Goal: Information Seeking & Learning: Learn about a topic

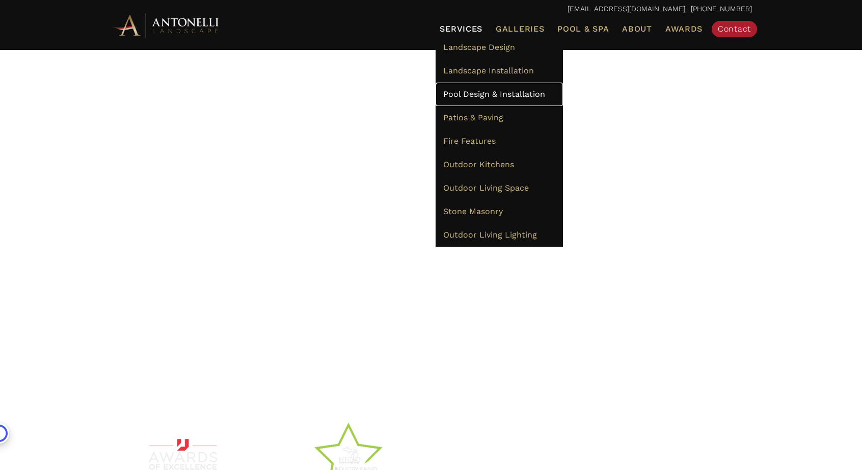
click at [479, 95] on span "Pool Design & Installation" at bounding box center [494, 94] width 102 height 10
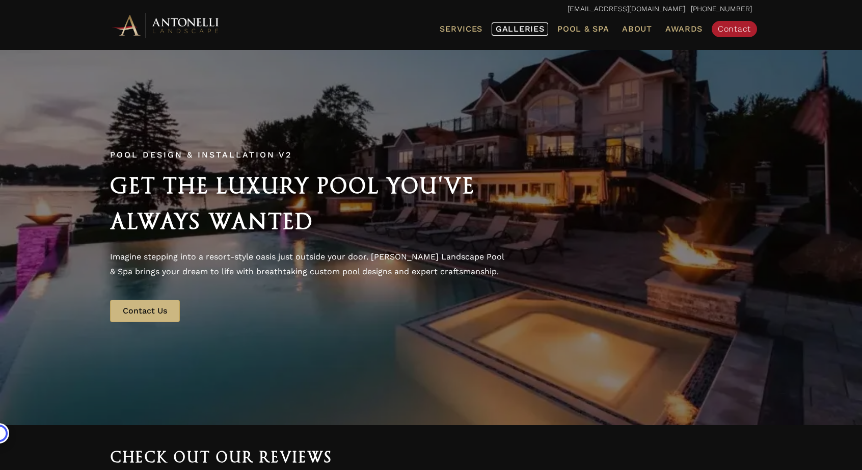
click at [521, 31] on span "Galleries" at bounding box center [520, 29] width 48 height 10
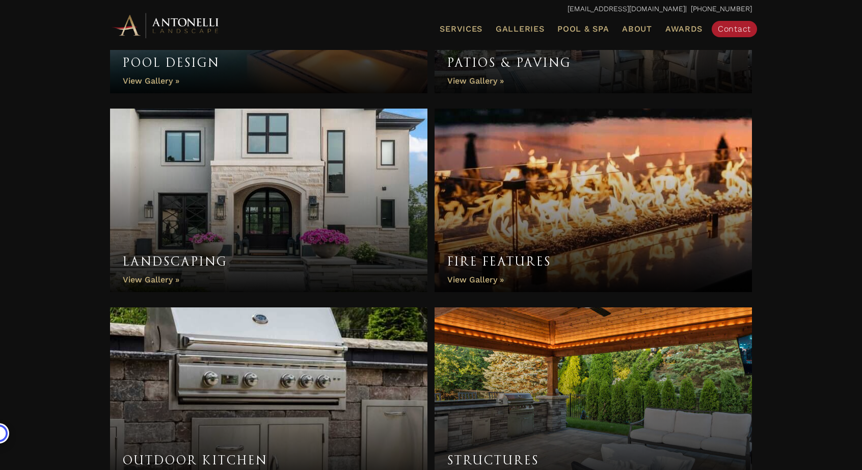
scroll to position [477, 0]
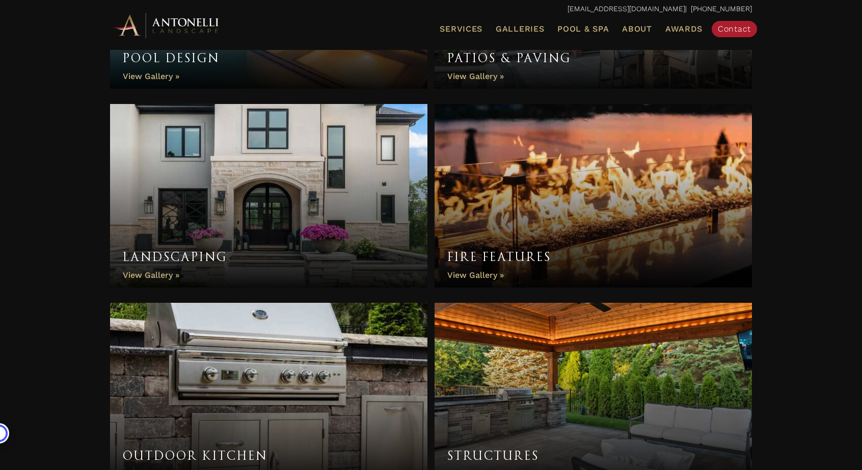
click at [273, 236] on link "Landscaping" at bounding box center [268, 195] width 317 height 183
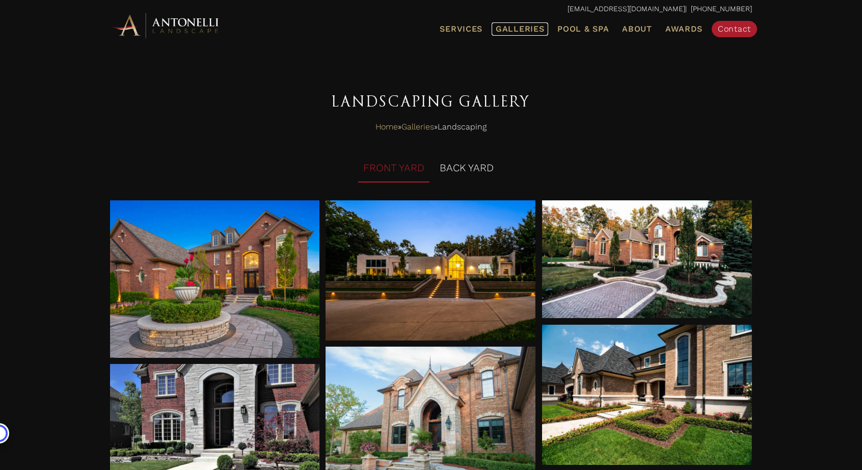
click at [528, 26] on span "Galleries" at bounding box center [520, 29] width 48 height 10
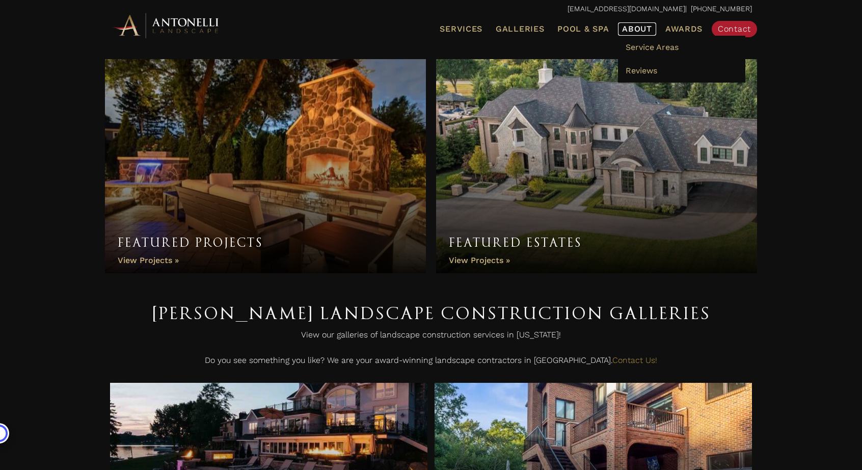
click at [640, 26] on span "About" at bounding box center [637, 29] width 30 height 8
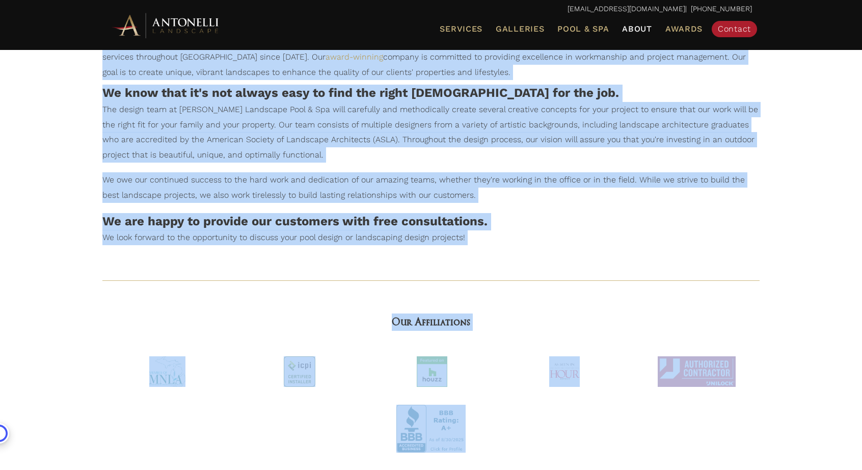
scroll to position [409, 0]
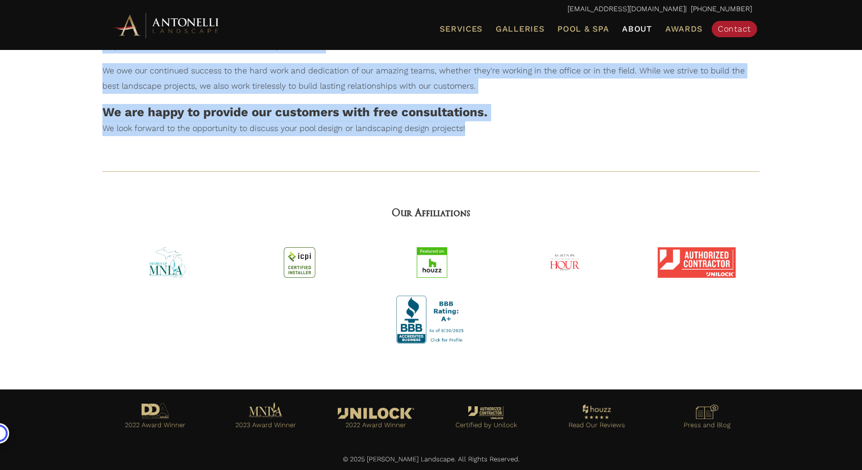
drag, startPoint x: 102, startPoint y: 326, endPoint x: 538, endPoint y: 126, distance: 479.0
click at [538, 126] on div "About [PERSON_NAME] Landscape Pool & Spa Built with excellence since [DATE]! [P…" at bounding box center [431, 111] width 678 height 494
copy div "Built with excellence since [DATE]! [PERSON_NAME] Landscape is SE [US_STATE]'s …"
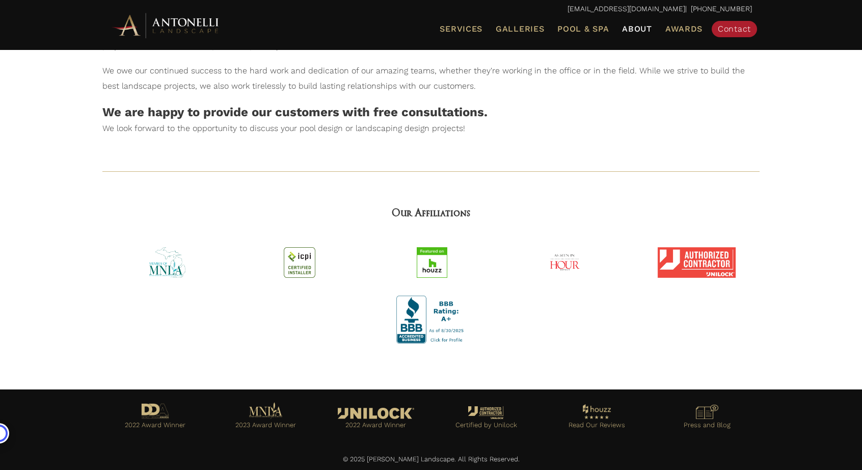
click at [144, 153] on div at bounding box center [431, 169] width 678 height 36
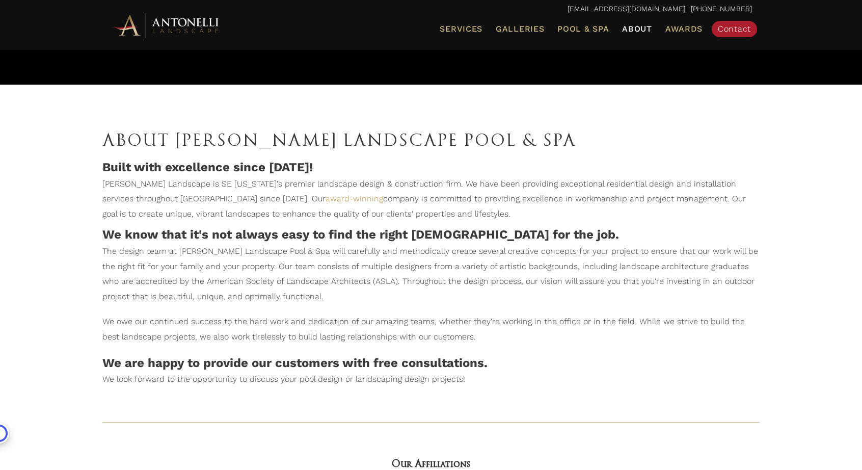
scroll to position [176, 0]
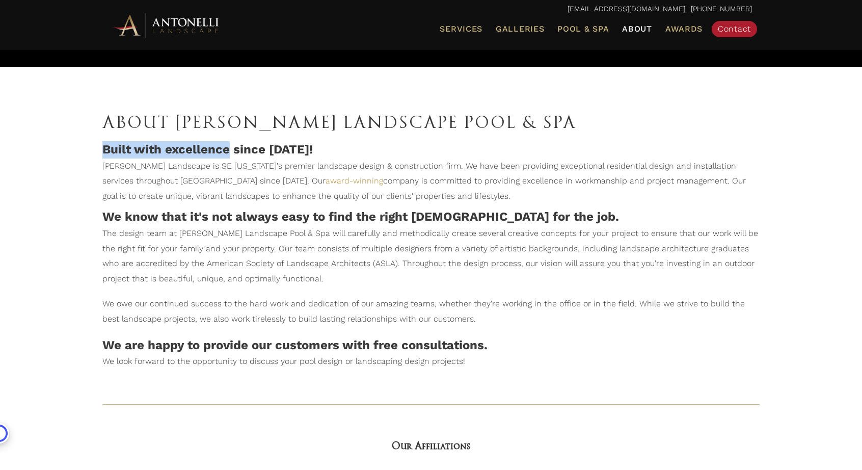
drag, startPoint x: 104, startPoint y: 148, endPoint x: 230, endPoint y: 155, distance: 126.0
click at [230, 155] on h4 "Built with excellence since 1995!" at bounding box center [430, 149] width 657 height 17
copy h4 "Built with excellence"
click at [148, 164] on p "Antonelli Landscape is SE Michigan's premier landscape design & construction fi…" at bounding box center [430, 183] width 657 height 50
click at [139, 166] on p "Antonelli Landscape is SE Michigan's premier landscape design & construction fi…" at bounding box center [430, 183] width 657 height 50
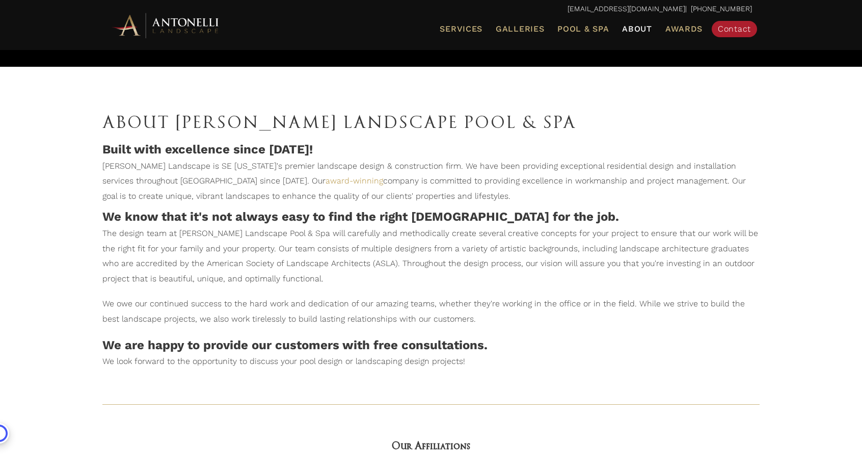
drag, startPoint x: 425, startPoint y: 164, endPoint x: 506, endPoint y: 201, distance: 89.8
click at [506, 201] on p "Antonelli Landscape is SE Michigan's premier landscape design & construction fi…" at bounding box center [430, 183] width 657 height 50
copy p "We have been providing exceptional residential design and installation services…"
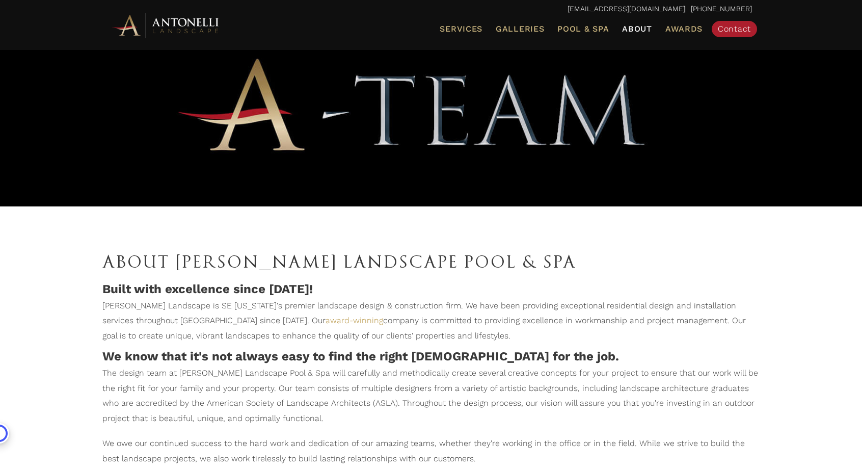
scroll to position [0, 0]
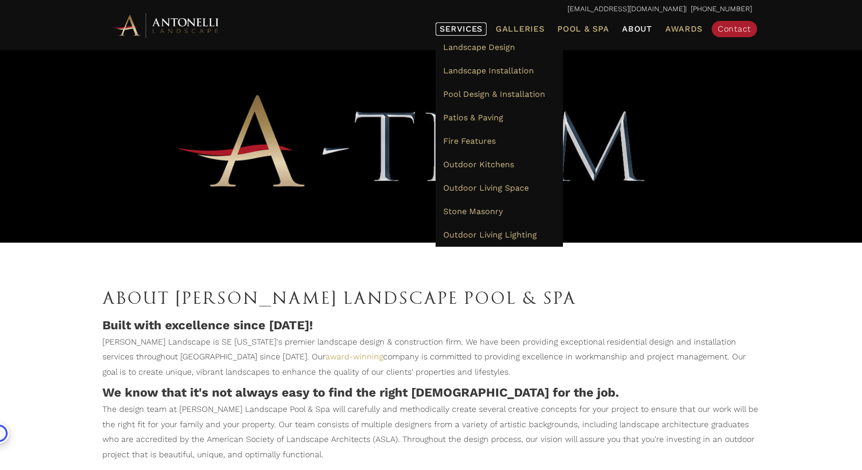
click at [461, 29] on span "Services" at bounding box center [461, 29] width 43 height 8
click at [471, 42] on span "Landscape Design" at bounding box center [479, 47] width 72 height 10
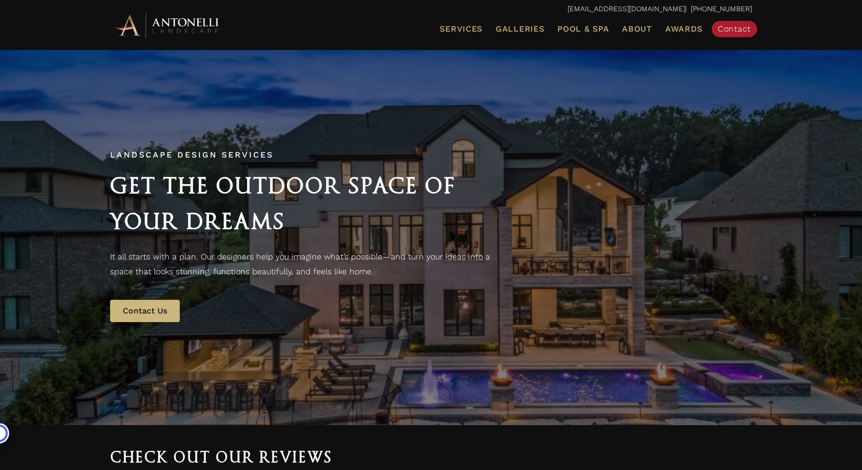
drag, startPoint x: 582, startPoint y: 265, endPoint x: 682, endPoint y: 273, distance: 100.6
click at [682, 273] on div "Landscape Design Services Get the Outdoor Space of Your Dreams It all starts wi…" at bounding box center [431, 237] width 662 height 191
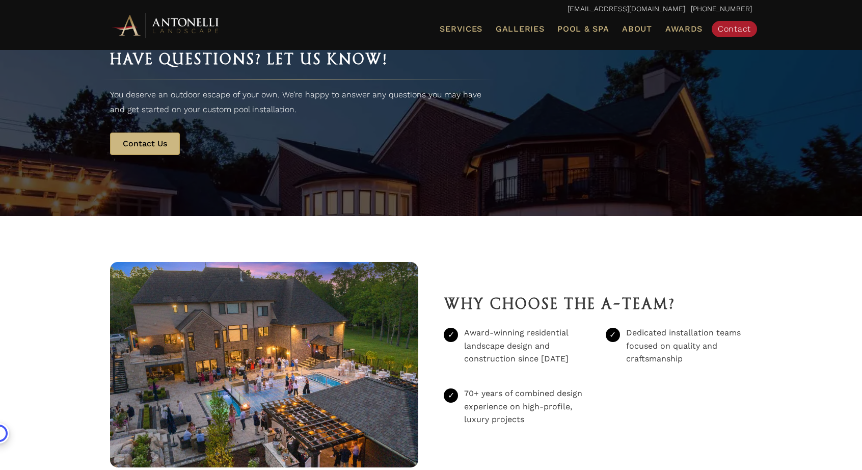
scroll to position [1902, 0]
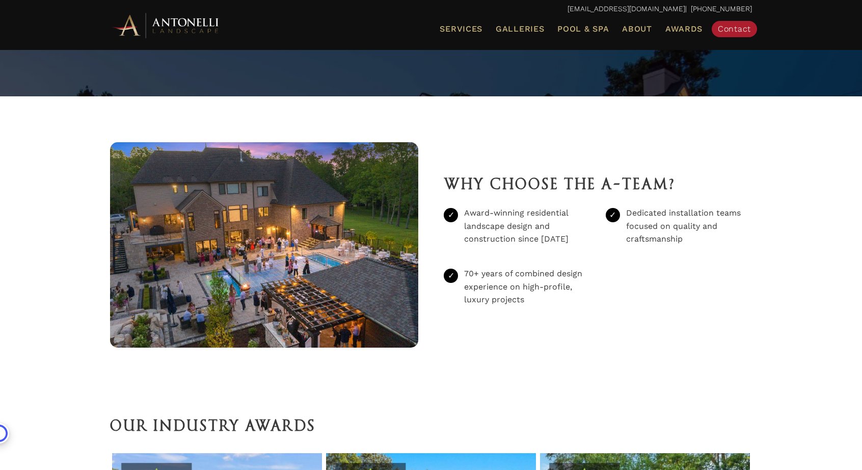
click at [302, 251] on img at bounding box center [264, 244] width 308 height 205
click at [254, 284] on img at bounding box center [264, 244] width 308 height 205
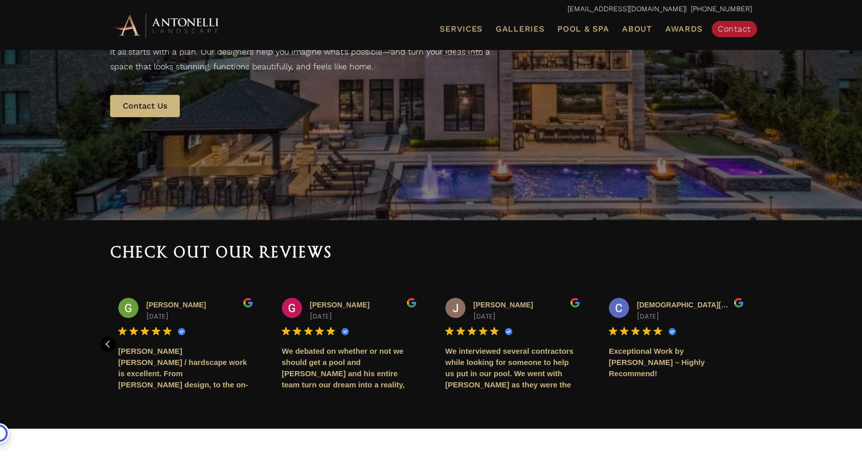
scroll to position [0, 0]
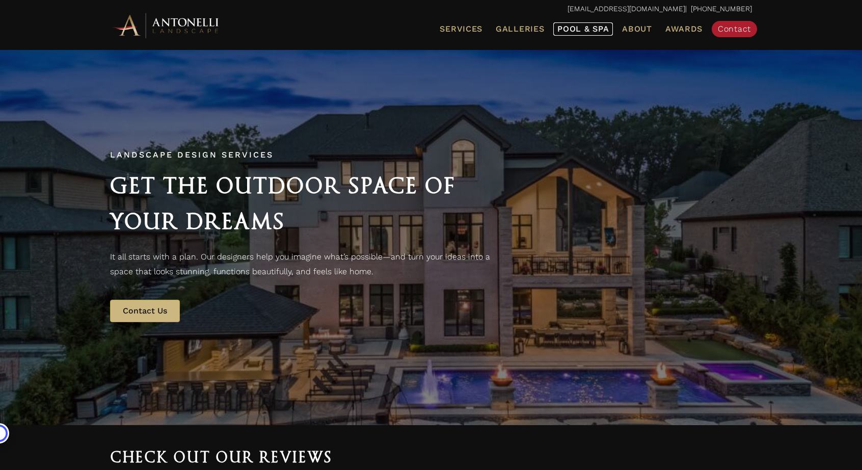
click at [573, 33] on span "Pool & Spa" at bounding box center [582, 29] width 51 height 10
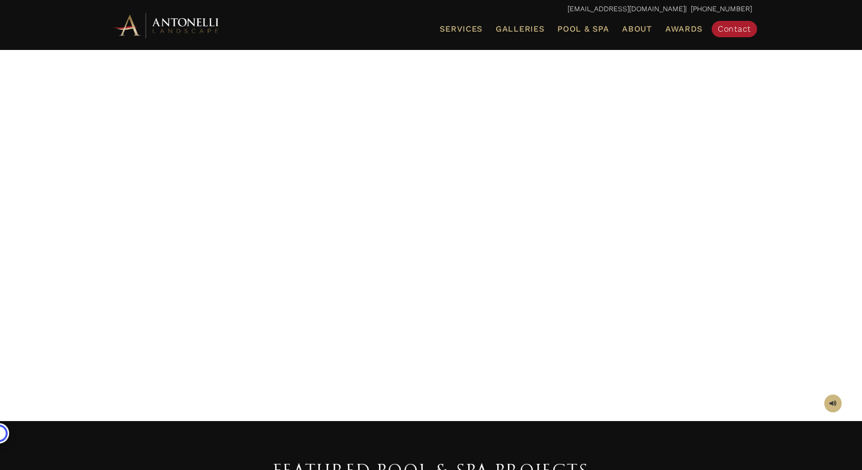
click at [498, 174] on div at bounding box center [431, 234] width 642 height 331
click at [574, 28] on span "Pool & Spa" at bounding box center [582, 29] width 51 height 10
click at [509, 33] on span "Galleries" at bounding box center [520, 29] width 48 height 10
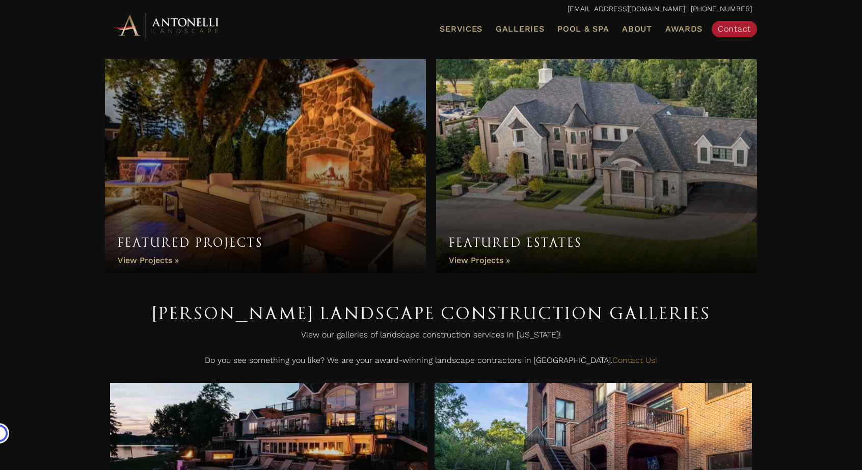
click at [293, 154] on link "Featured Projects" at bounding box center [265, 166] width 321 height 214
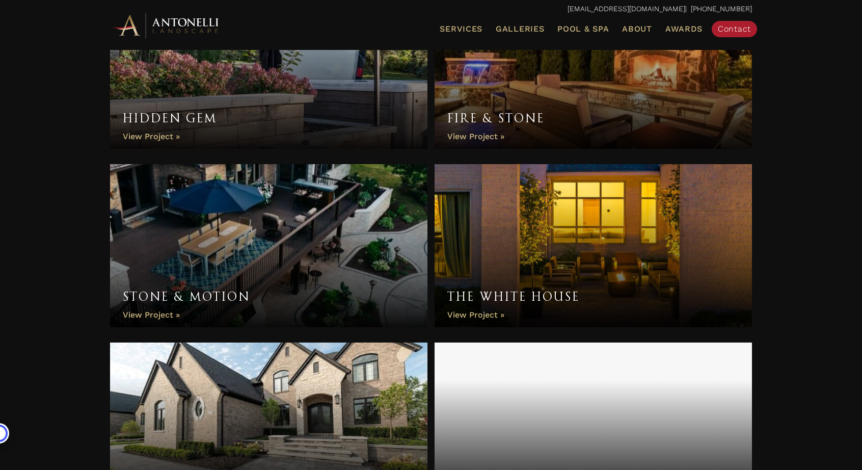
scroll to position [430, 0]
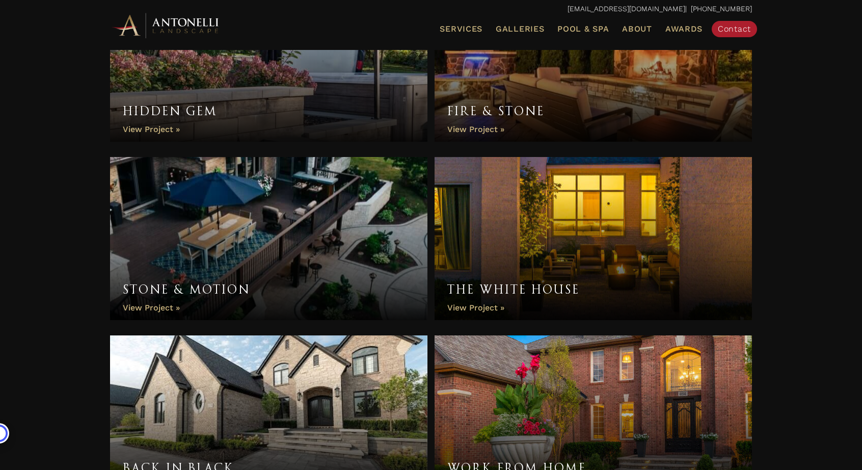
click at [300, 238] on link "Stone & Motion" at bounding box center [268, 238] width 317 height 163
